Goal: Navigation & Orientation: Find specific page/section

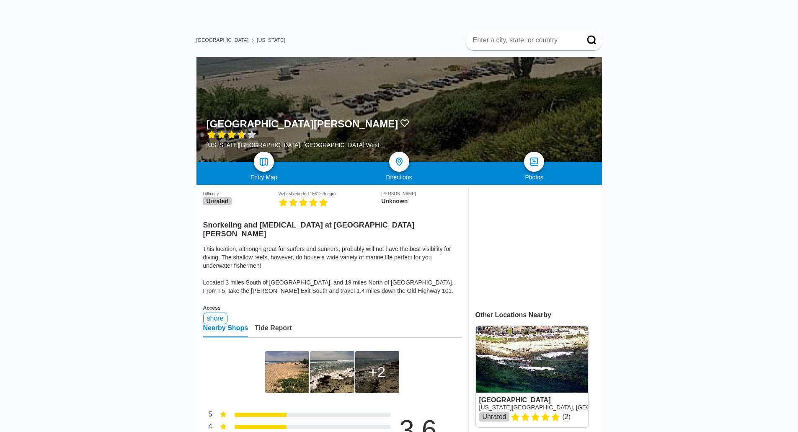
scroll to position [84, 0]
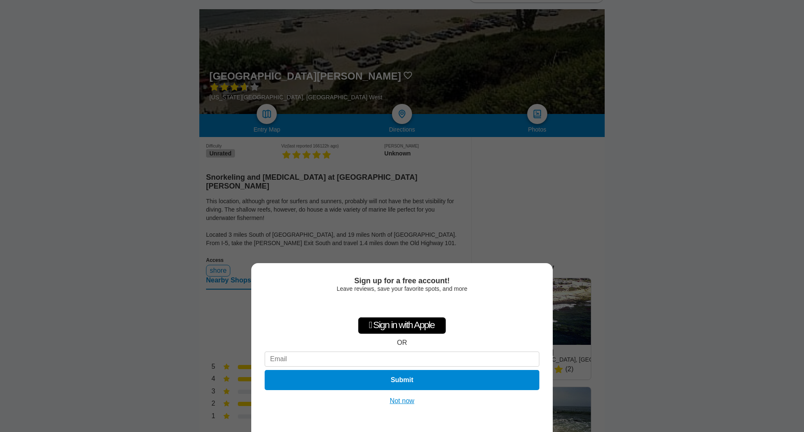
click at [403, 404] on button "Not now" at bounding box center [403, 401] width 30 height 8
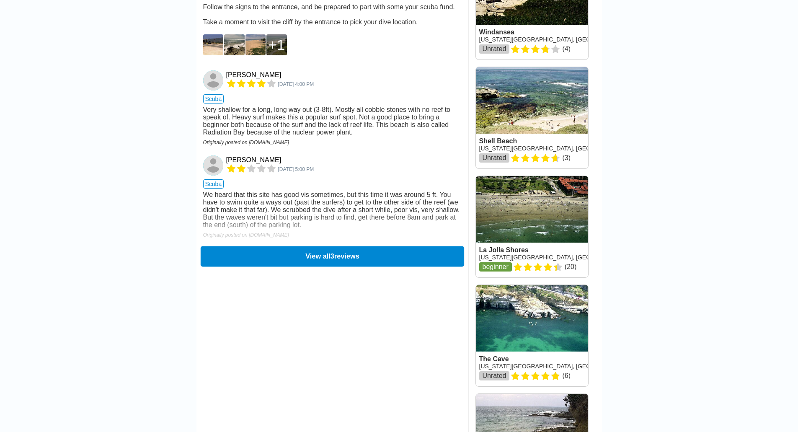
scroll to position [628, 0]
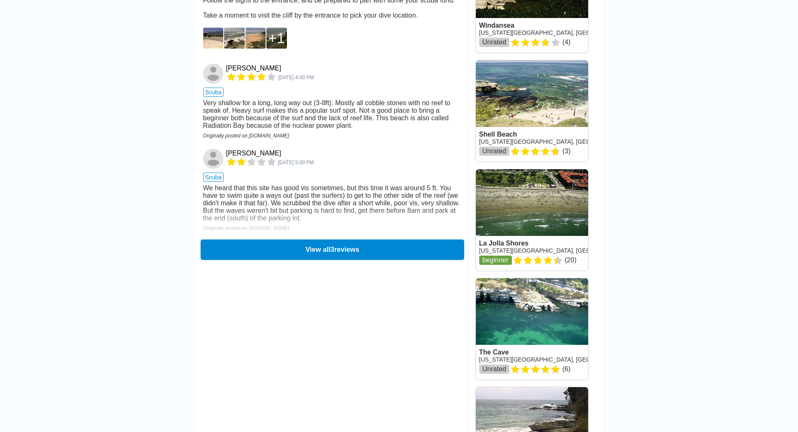
click at [370, 239] on button "View all 3 reviews" at bounding box center [332, 249] width 264 height 21
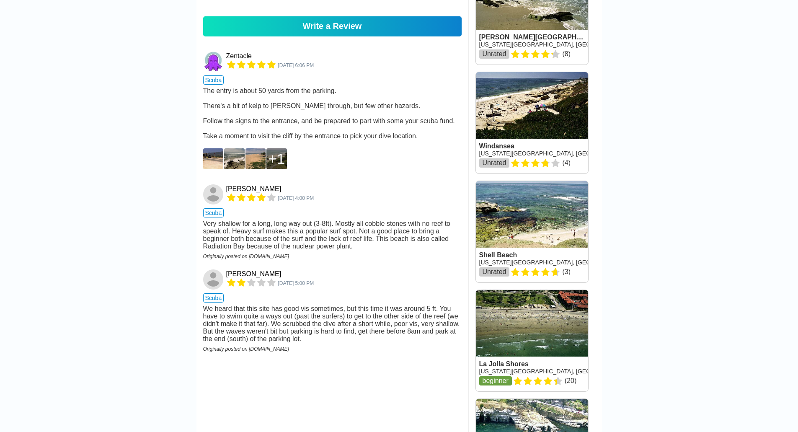
scroll to position [503, 0]
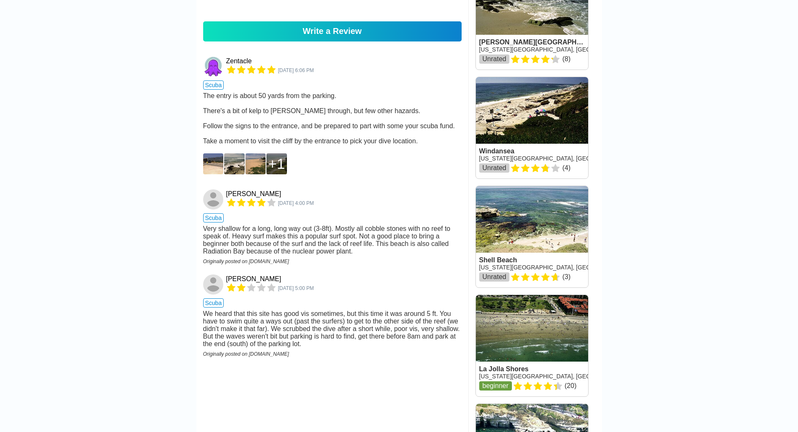
click at [532, 295] on link at bounding box center [532, 345] width 112 height 101
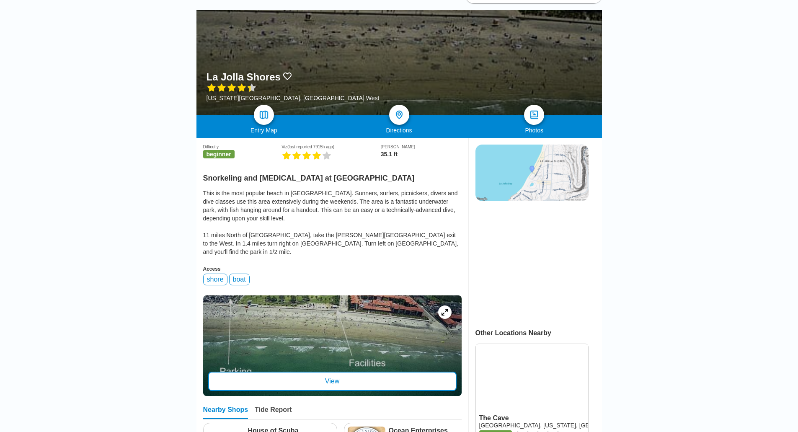
scroll to position [168, 0]
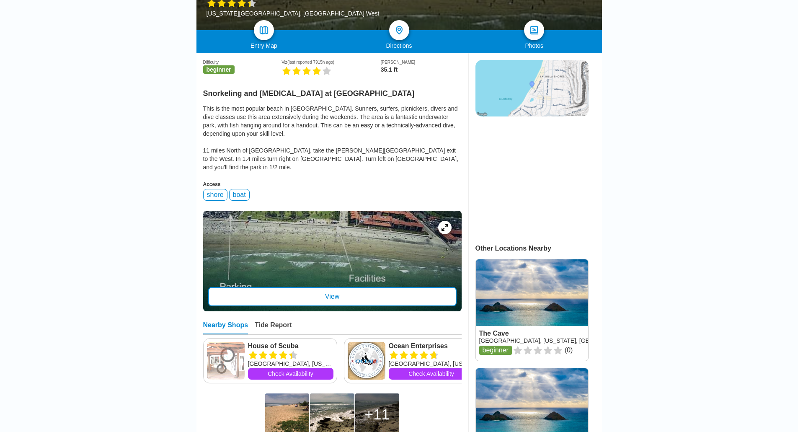
click at [328, 287] on div "View" at bounding box center [332, 296] width 248 height 19
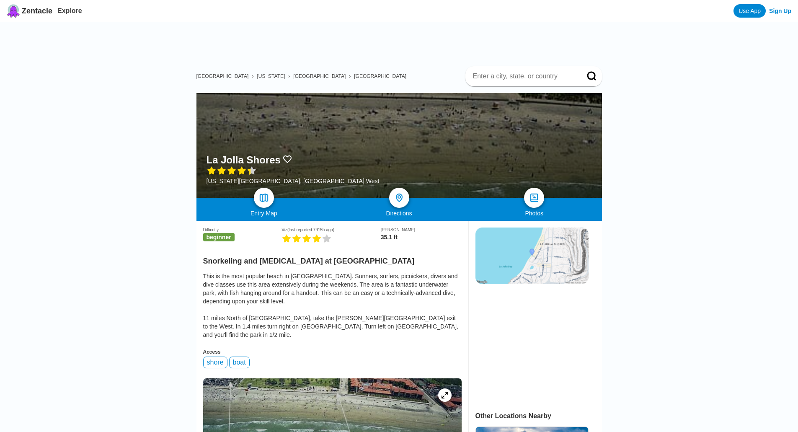
click at [36, 13] on span "Zentacle" at bounding box center [37, 11] width 31 height 9
